Goal: Find contact information: Find contact information

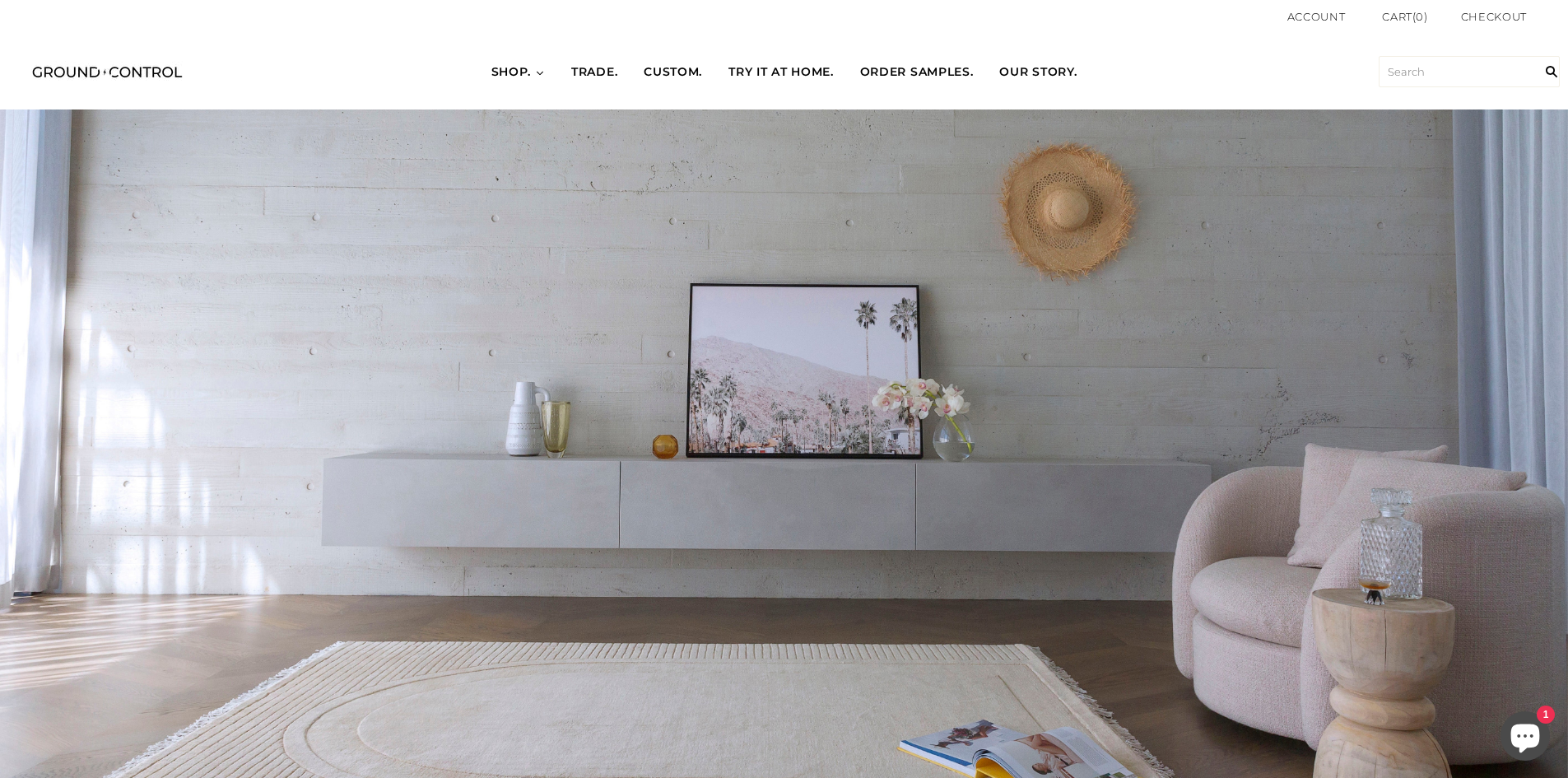
click at [1027, 65] on span "OUR STORY." at bounding box center [1037, 71] width 77 height 16
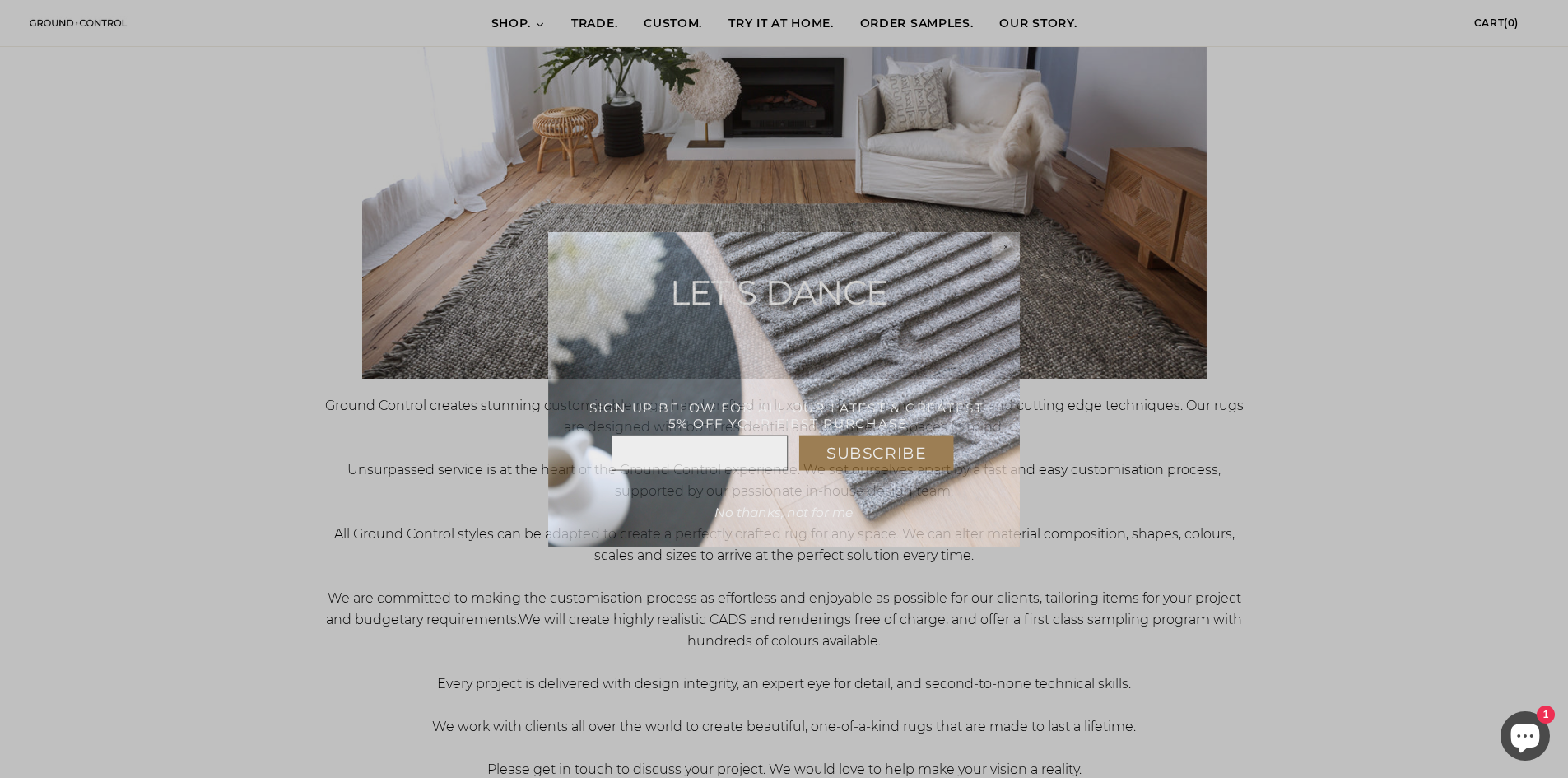
scroll to position [328, 0]
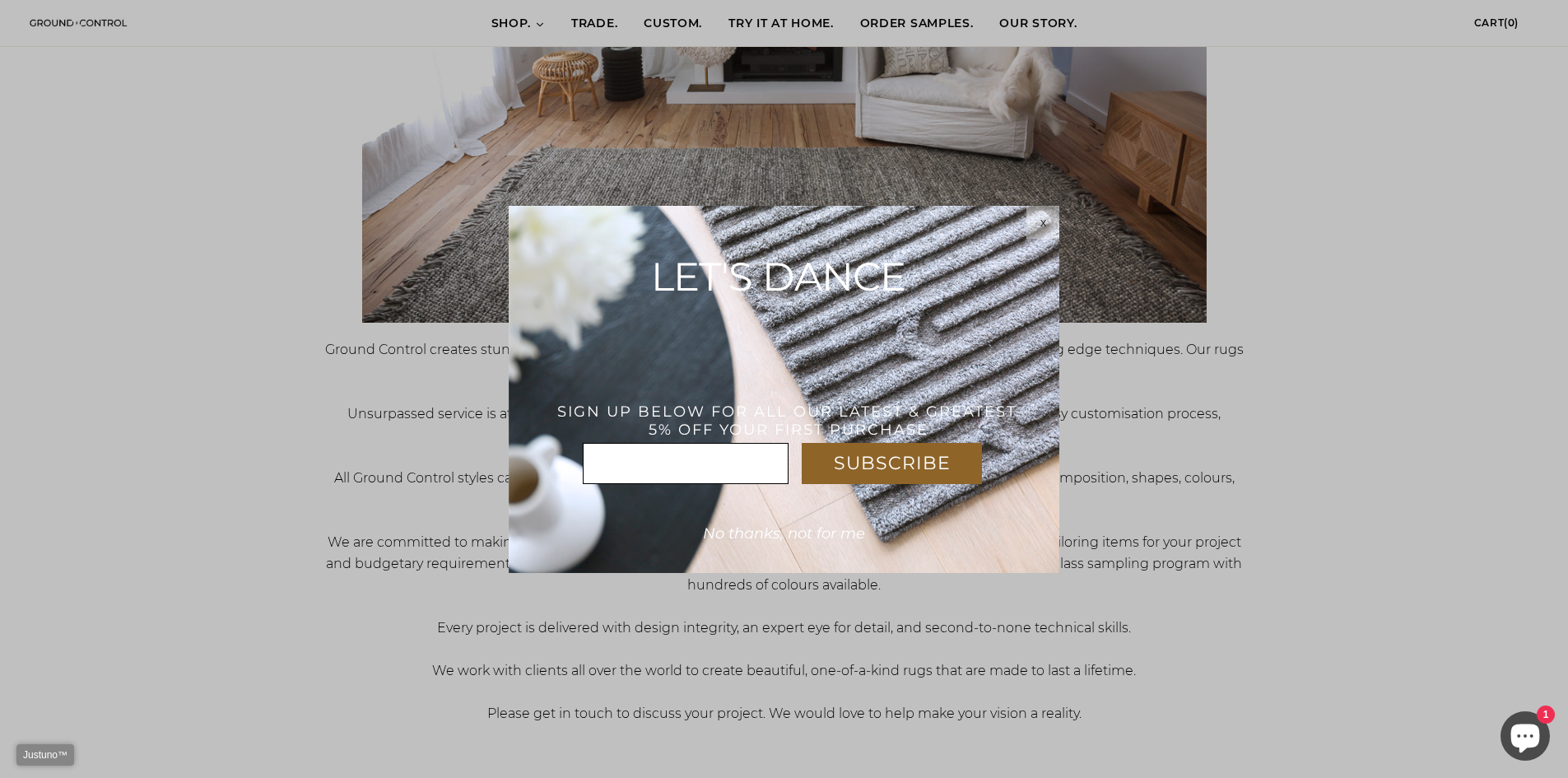
click at [1031, 221] on div "x" at bounding box center [1043, 222] width 33 height 13
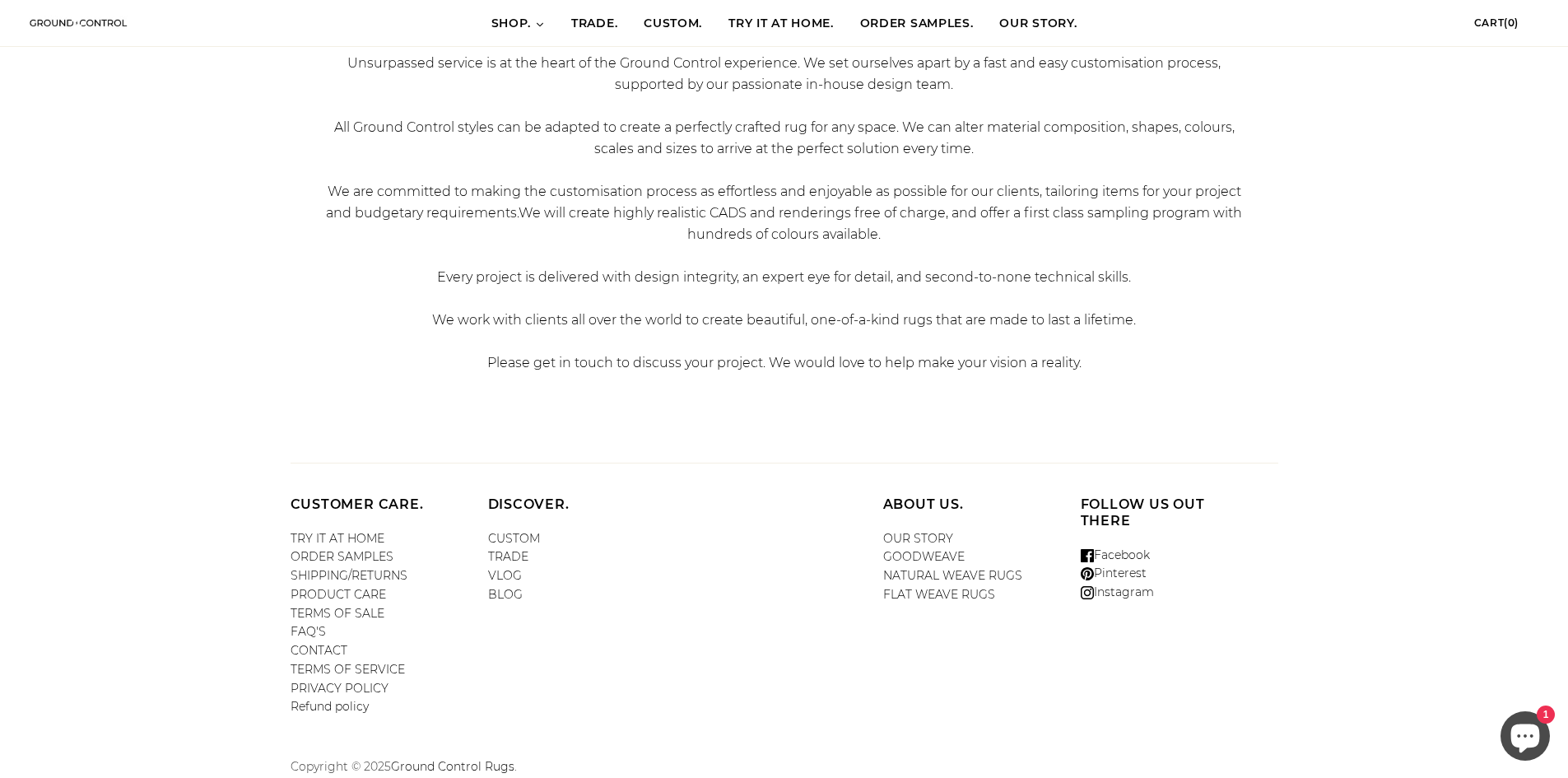
scroll to position [682, 0]
click at [339, 645] on link "CONTACT" at bounding box center [319, 647] width 57 height 15
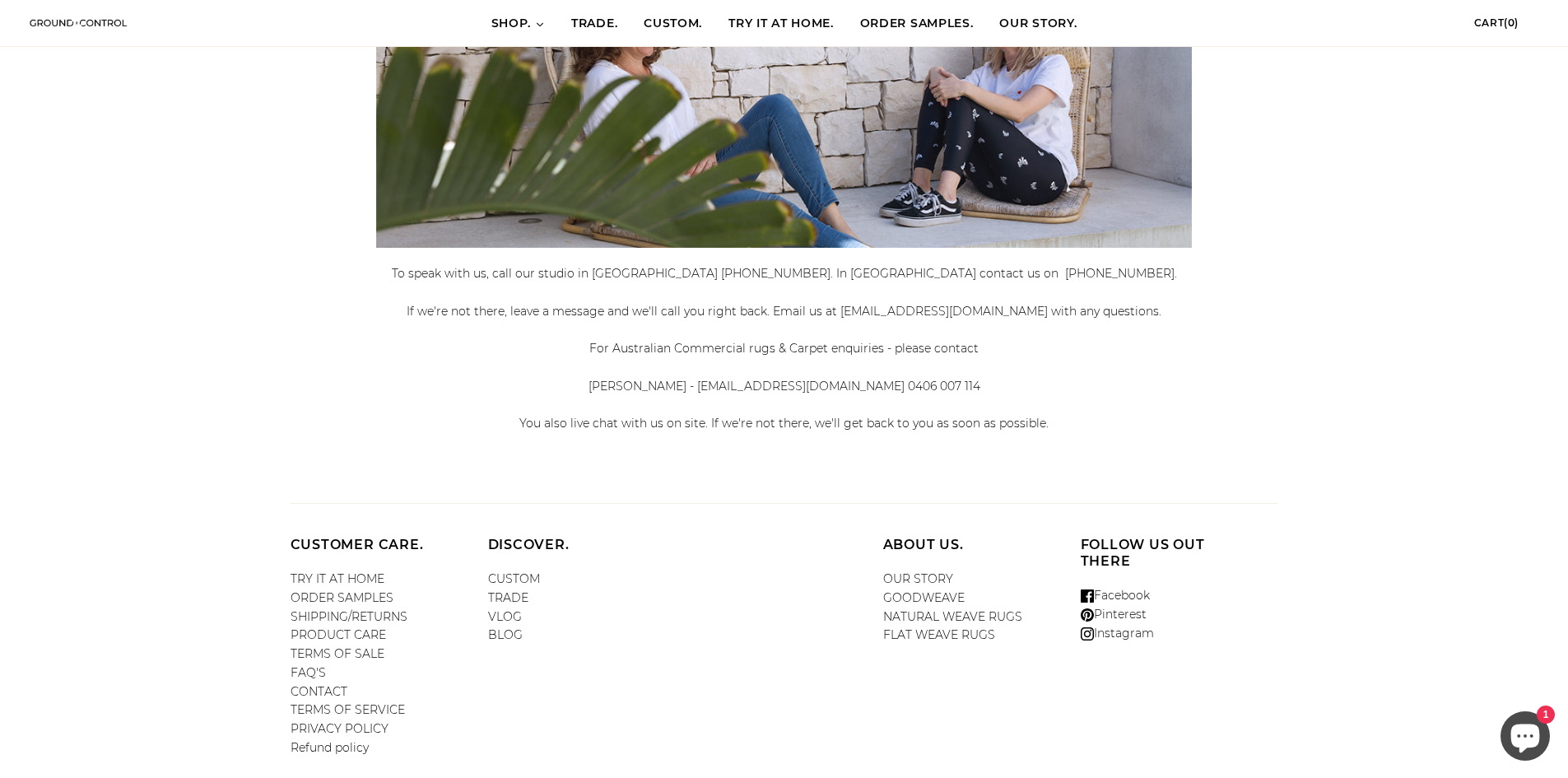
scroll to position [431, 0]
